Goal: Task Accomplishment & Management: Use online tool/utility

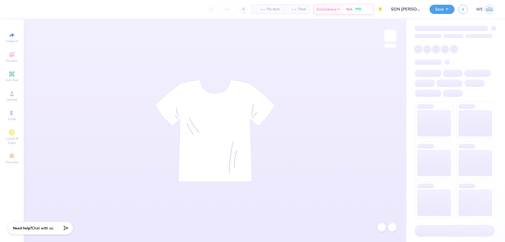
type input "SON [PERSON_NAME]"
type input "24"
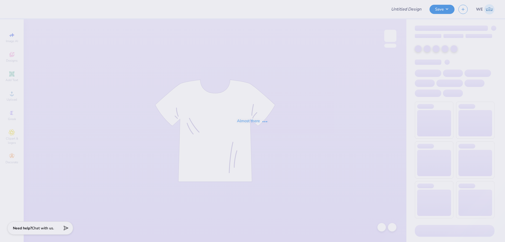
type input "Boulder Sig Tau Rush F25"
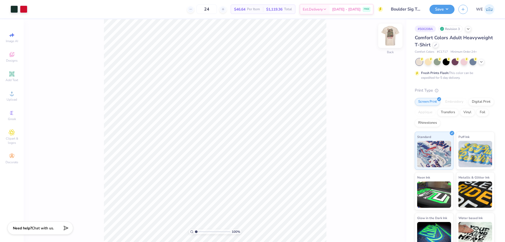
click at [391, 33] on img at bounding box center [390, 35] width 21 height 21
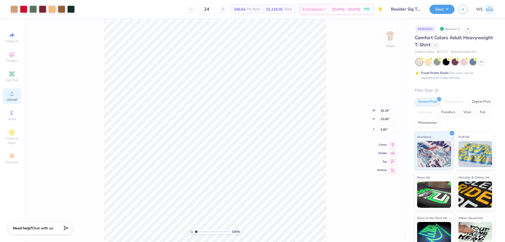
click at [13, 92] on icon at bounding box center [12, 93] width 6 height 6
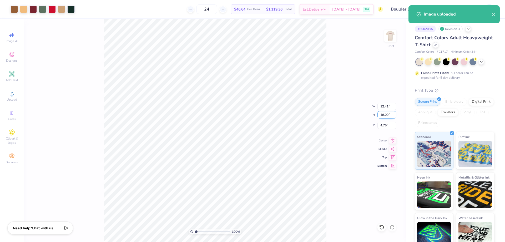
click at [384, 116] on input "18.00" at bounding box center [386, 114] width 19 height 7
type input "15"
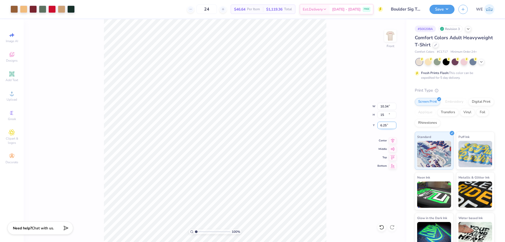
type input "10.34"
type input "15.00"
click at [386, 126] on input "6.25" at bounding box center [386, 124] width 19 height 7
type input "3.00"
click at [442, 11] on button "Save" at bounding box center [441, 8] width 25 height 9
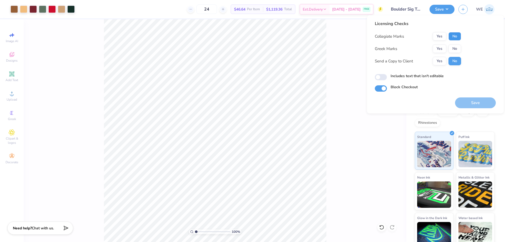
click at [455, 35] on button "No" at bounding box center [454, 36] width 13 height 8
click at [441, 48] on button "Yes" at bounding box center [439, 48] width 14 height 8
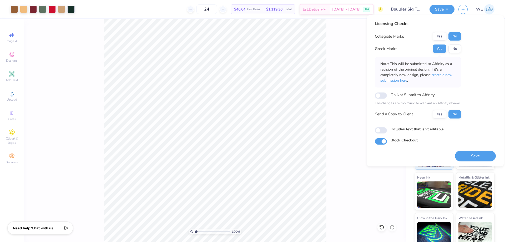
click at [440, 119] on div "Licensing Checks Collegiate Marks Yes No Greek Marks Yes No Note: This will be …" at bounding box center [418, 72] width 86 height 102
click at [437, 116] on button "Yes" at bounding box center [439, 114] width 14 height 8
click at [383, 129] on input "Includes text that isn't editable" at bounding box center [381, 130] width 12 height 6
checkbox input "true"
click at [465, 153] on button "Save" at bounding box center [475, 155] width 41 height 11
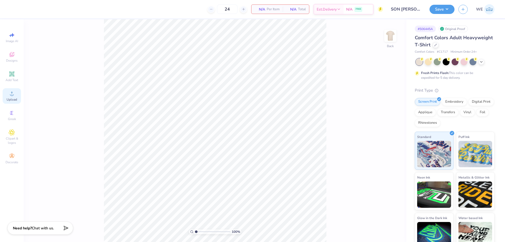
click at [11, 96] on div "Upload" at bounding box center [12, 96] width 18 height 16
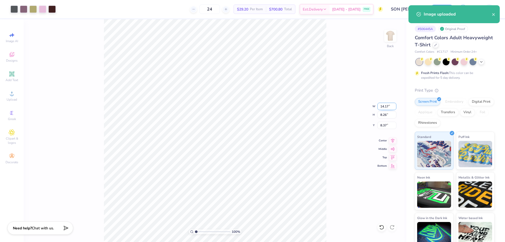
click at [384, 106] on input "14.17" at bounding box center [386, 106] width 19 height 7
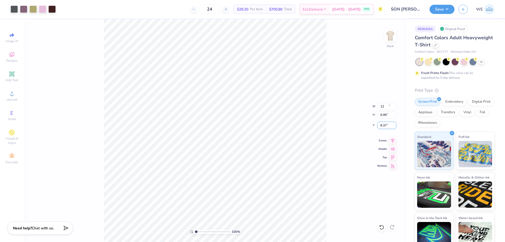
type input "12.00"
type input "6.99"
type input "3.00"
click at [392, 34] on img at bounding box center [390, 35] width 21 height 21
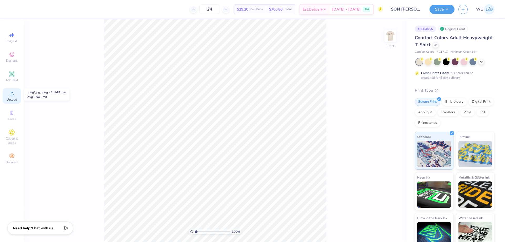
click at [11, 95] on icon at bounding box center [12, 93] width 4 height 4
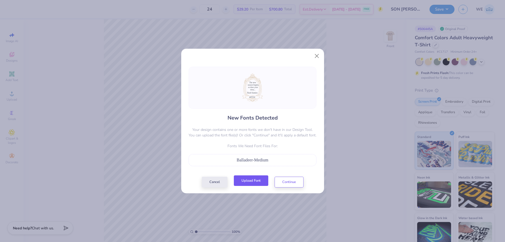
click at [261, 185] on button "Upload Font" at bounding box center [251, 180] width 34 height 11
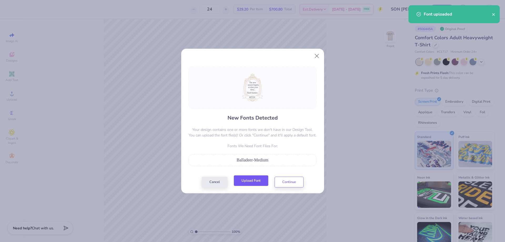
click at [244, 179] on button "Upload Font" at bounding box center [251, 180] width 34 height 11
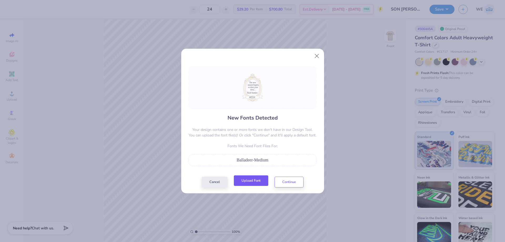
click at [250, 181] on button "Upload Font" at bounding box center [251, 180] width 34 height 11
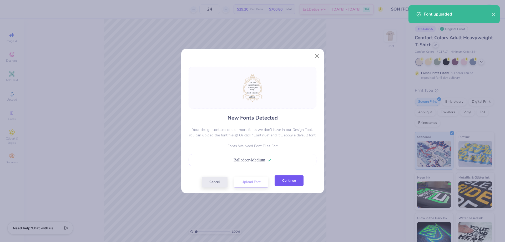
click at [300, 185] on button "Continue" at bounding box center [288, 180] width 29 height 11
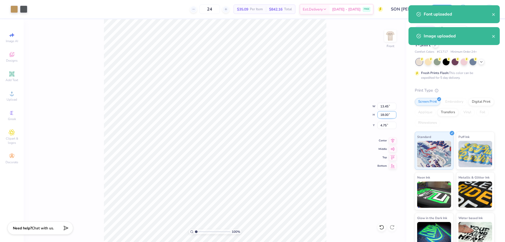
click at [383, 114] on input "18.00" at bounding box center [386, 114] width 19 height 7
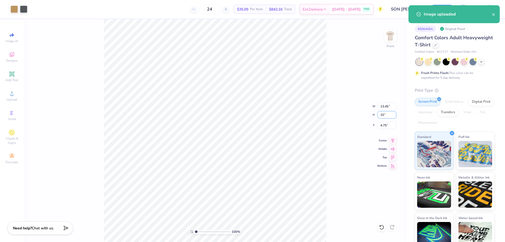
type input "10"
type input "7.48"
type input "10.00"
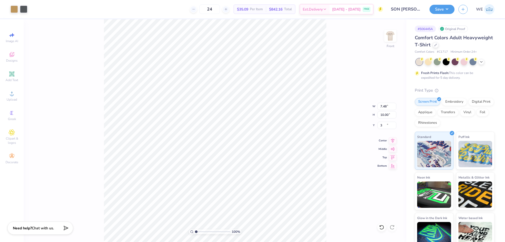
type input "3.00"
click at [388, 115] on input "10.00" at bounding box center [386, 114] width 19 height 7
type input "12"
type input "8.97"
type input "12.00"
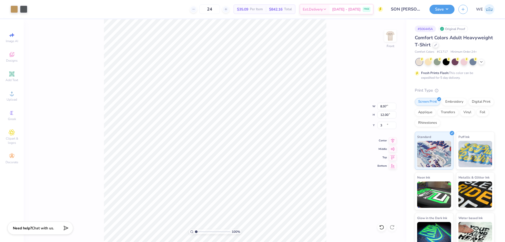
type input "3.00"
click at [440, 8] on button "Save" at bounding box center [441, 8] width 25 height 9
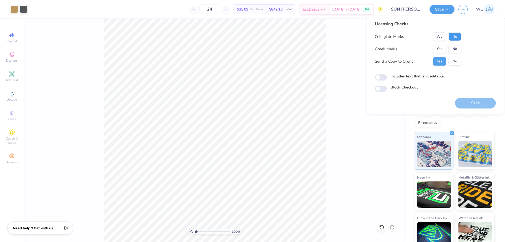
click at [452, 37] on button "No" at bounding box center [454, 36] width 13 height 8
click at [452, 49] on button "No" at bounding box center [454, 49] width 13 height 8
click at [380, 81] on div "Licensing Checks Collegiate Marks Yes No Greek Marks Yes No Send a Copy to Clie…" at bounding box center [435, 56] width 121 height 71
click at [382, 78] on input "Includes text that isn't editable" at bounding box center [381, 77] width 12 height 6
checkbox input "true"
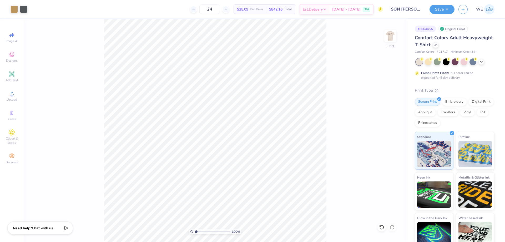
click at [441, 11] on button "Save" at bounding box center [441, 9] width 25 height 9
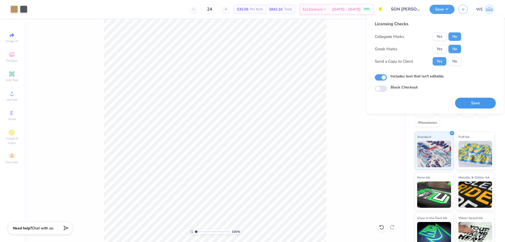
click at [470, 101] on button "Save" at bounding box center [475, 103] width 41 height 11
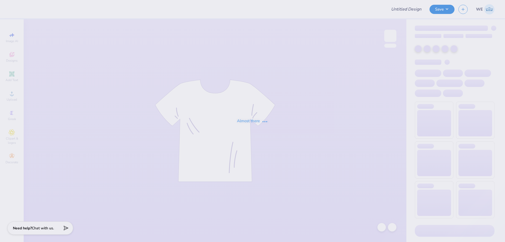
type input "Arrowspike 25"
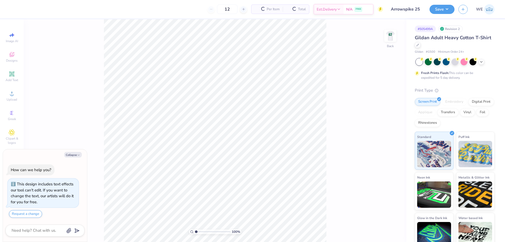
type textarea "x"
type input "1"
click at [392, 34] on img at bounding box center [390, 35] width 21 height 21
click at [391, 37] on img at bounding box center [390, 35] width 21 height 21
click at [385, 37] on img at bounding box center [390, 35] width 21 height 21
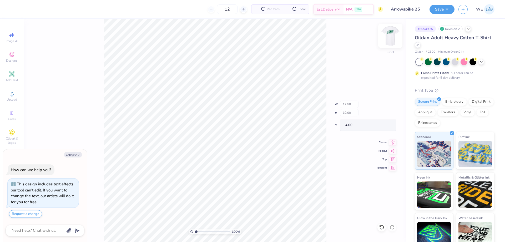
click at [388, 40] on img at bounding box center [390, 35] width 21 height 21
click at [16, 98] on span "Upload" at bounding box center [12, 99] width 11 height 4
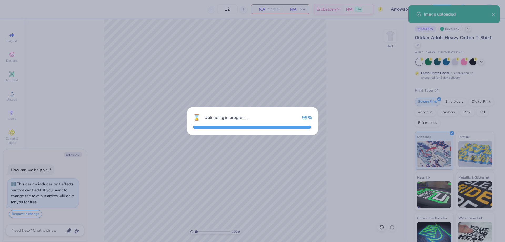
type textarea "x"
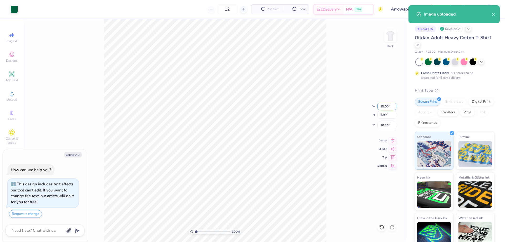
click at [385, 107] on input "15.00" at bounding box center [386, 106] width 19 height 7
type input "12"
type textarea "x"
type input "12.00"
type input "4.79"
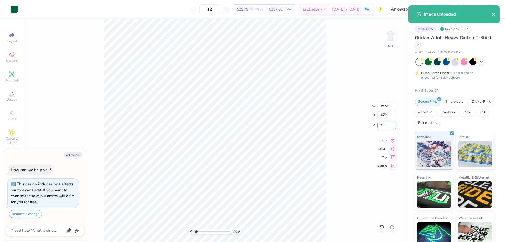
type input "3"
type textarea "x"
type input "3.00"
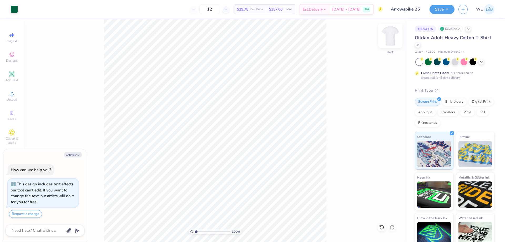
click at [388, 37] on img at bounding box center [390, 35] width 21 height 21
click at [12, 87] on div "Image AI Designs Add Text Upload Greek Clipart & logos Decorate" at bounding box center [12, 98] width 18 height 136
click at [11, 94] on circle at bounding box center [11, 95] width 3 height 3
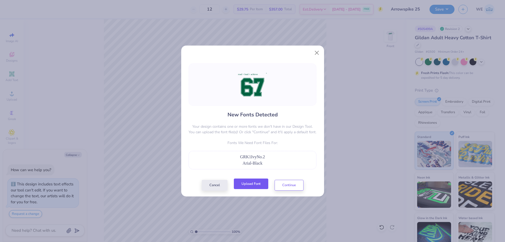
click at [253, 183] on button "Upload Font" at bounding box center [251, 183] width 34 height 11
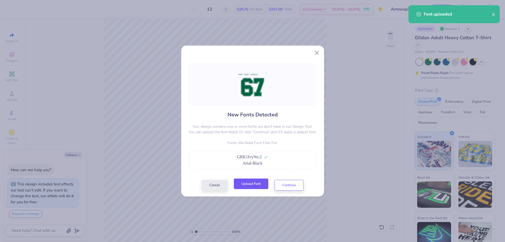
click at [252, 186] on button "Upload Font" at bounding box center [251, 183] width 34 height 11
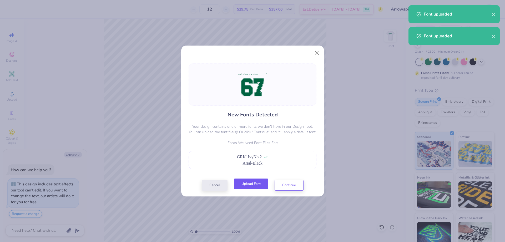
click at [249, 187] on button "Upload Font" at bounding box center [251, 183] width 34 height 11
click at [259, 186] on button "Upload Font" at bounding box center [251, 183] width 34 height 11
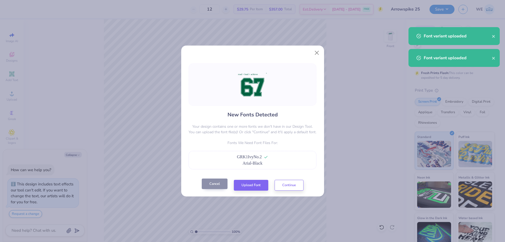
click at [218, 186] on button "Cancel" at bounding box center [215, 183] width 26 height 11
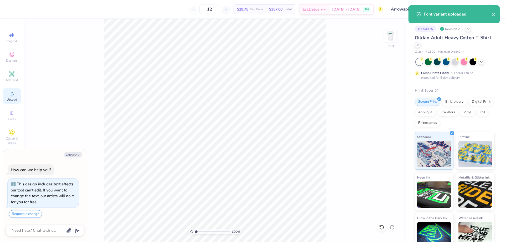
click at [9, 93] on icon at bounding box center [12, 93] width 6 height 6
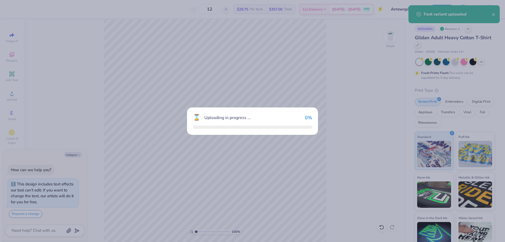
type textarea "x"
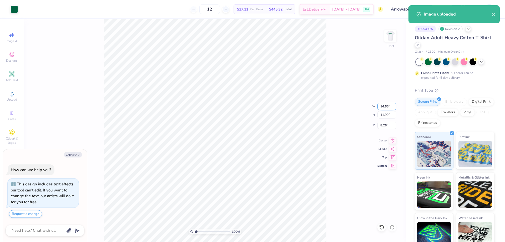
click at [390, 108] on input "14.66" at bounding box center [386, 106] width 19 height 7
type input "12"
type textarea "x"
type input "12.00"
type input "9.81"
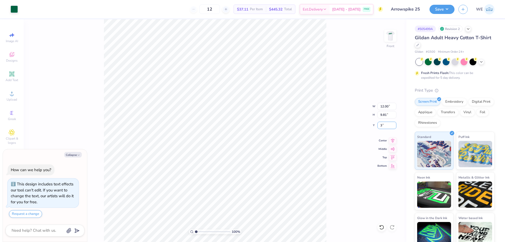
type input "3"
type textarea "x"
type input "3.00"
type textarea "x"
click at [386, 106] on input "12.00" at bounding box center [386, 106] width 19 height 7
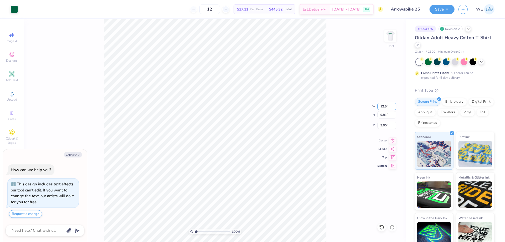
type input "12.5"
type textarea "x"
type input "12.50"
type input "10.22"
type input "3"
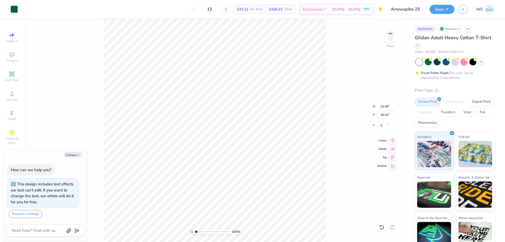
type textarea "x"
type input "3.00"
click at [395, 36] on img at bounding box center [390, 35] width 21 height 21
click at [395, 38] on img at bounding box center [390, 35] width 21 height 21
click at [449, 1] on div "Save WE" at bounding box center [466, 9] width 75 height 18
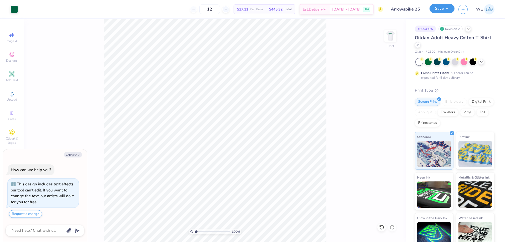
click at [446, 7] on button "Save" at bounding box center [441, 8] width 25 height 9
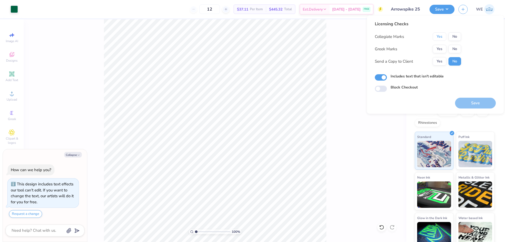
click at [441, 39] on button "Yes" at bounding box center [439, 36] width 14 height 8
click at [437, 50] on button "Yes" at bounding box center [439, 49] width 14 height 8
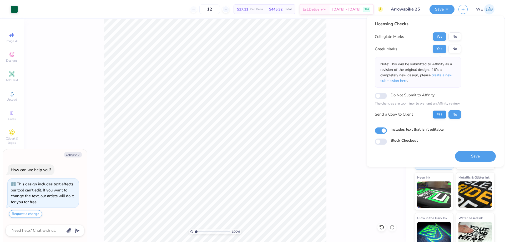
click at [440, 119] on div "Licensing Checks Collegiate Marks Yes No Greek Marks Yes No Note: This will be …" at bounding box center [418, 72] width 86 height 102
click at [439, 116] on button "Yes" at bounding box center [439, 114] width 14 height 8
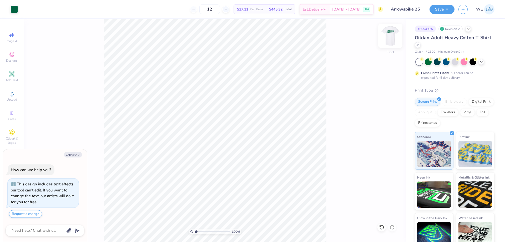
click at [391, 35] on img at bounding box center [390, 35] width 21 height 21
click at [16, 92] on div "Upload" at bounding box center [12, 96] width 18 height 16
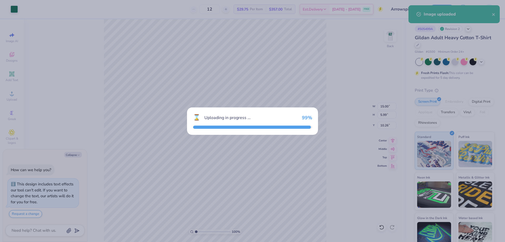
type textarea "x"
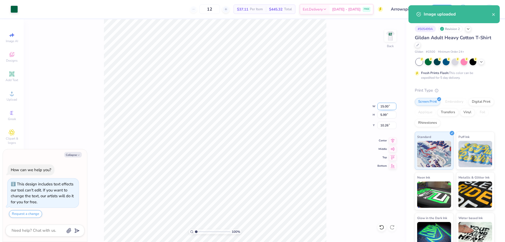
click at [381, 109] on input "15.00" at bounding box center [386, 106] width 19 height 7
type input "12"
type textarea "x"
type input "12.00"
type input "4.79"
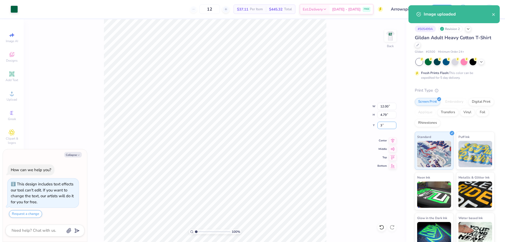
type input "3"
type textarea "x"
type input "3.00"
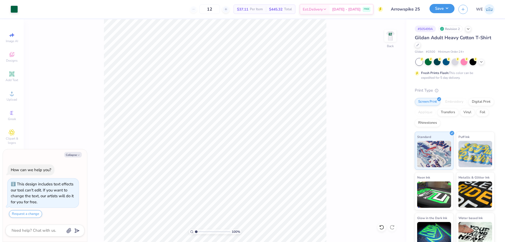
click at [431, 9] on button "Save" at bounding box center [441, 8] width 25 height 9
type textarea "x"
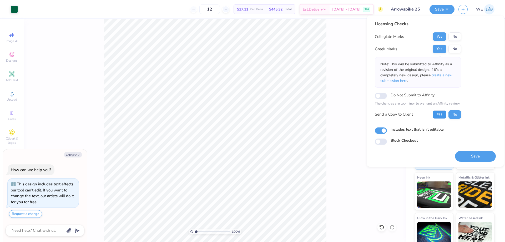
click at [436, 116] on button "Yes" at bounding box center [439, 114] width 14 height 8
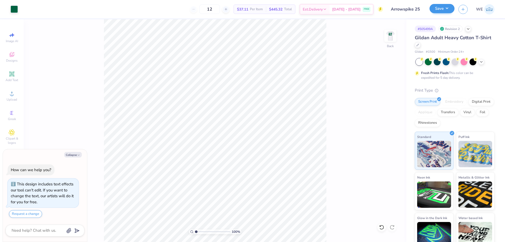
click at [442, 13] on div "Save WE" at bounding box center [466, 9] width 75 height 18
click at [441, 9] on button "Save" at bounding box center [441, 8] width 25 height 9
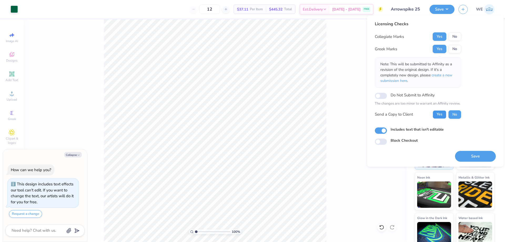
click at [438, 114] on button "Yes" at bounding box center [439, 114] width 14 height 8
click at [444, 75] on span "create a new submission here" at bounding box center [416, 78] width 72 height 11
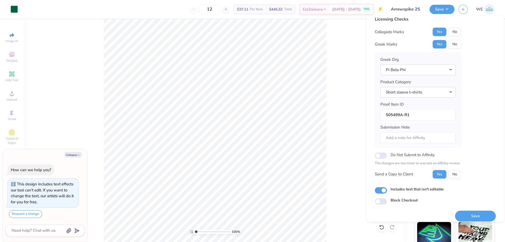
scroll to position [10, 0]
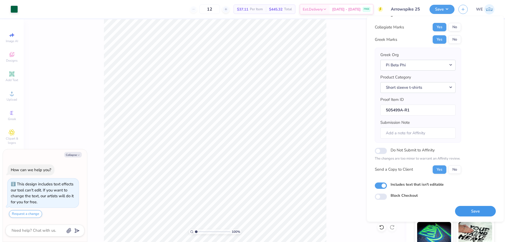
click at [464, 213] on button "Save" at bounding box center [475, 211] width 41 height 11
type textarea "x"
